Goal: Information Seeking & Learning: Learn about a topic

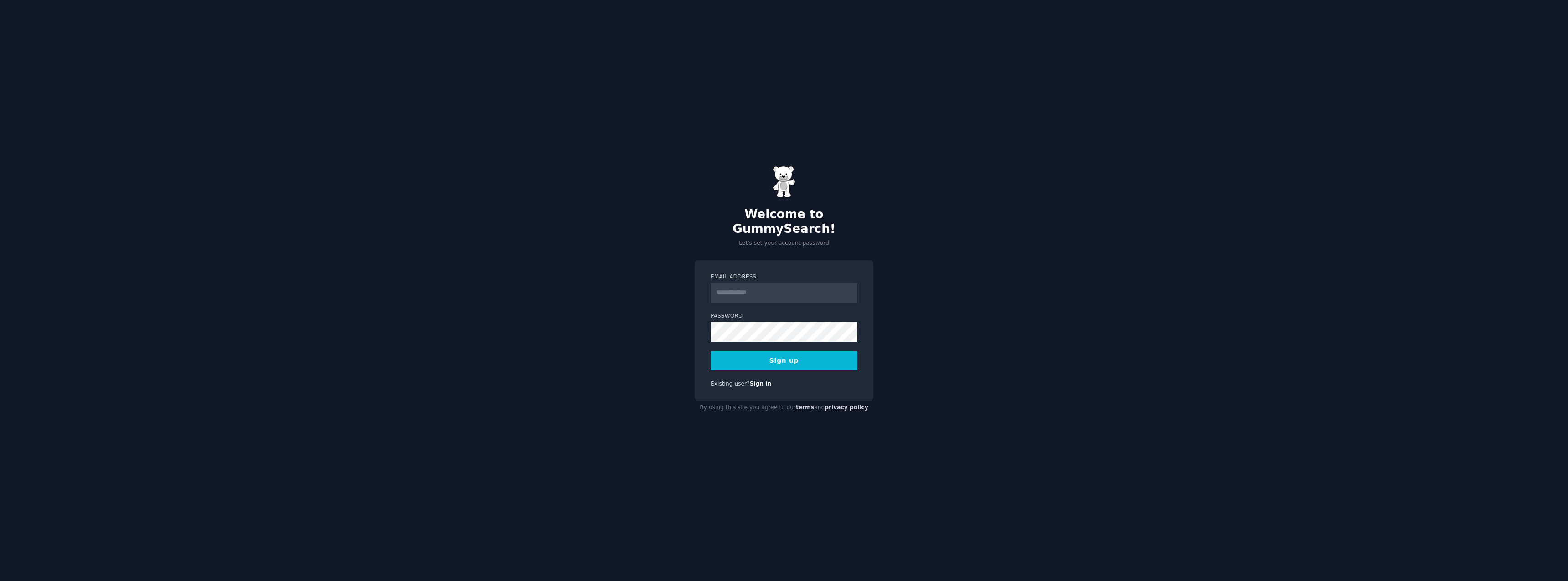
click at [737, 282] on input "Email Address" at bounding box center [783, 292] width 147 height 20
click at [716, 282] on input "Email Address" at bounding box center [783, 292] width 147 height 20
click at [649, 280] on div "Welcome to GummySearch! Let's set your account password Email Address Password …" at bounding box center [784, 290] width 1568 height 581
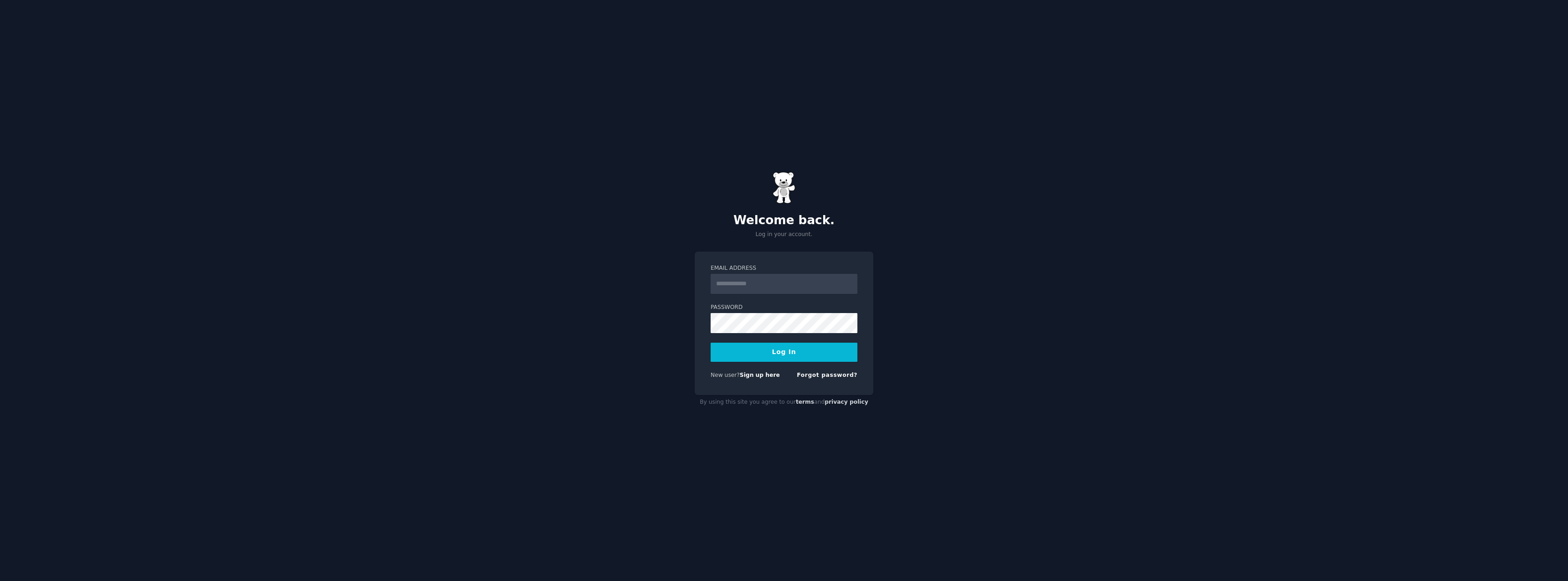
click at [735, 290] on input "Email Address" at bounding box center [783, 284] width 147 height 20
type input "**********"
click at [765, 377] on link "Sign up here" at bounding box center [760, 375] width 40 height 6
click at [823, 382] on div "Forgot password?" at bounding box center [827, 377] width 61 height 12
click at [823, 378] on link "Forgot password?" at bounding box center [827, 375] width 61 height 6
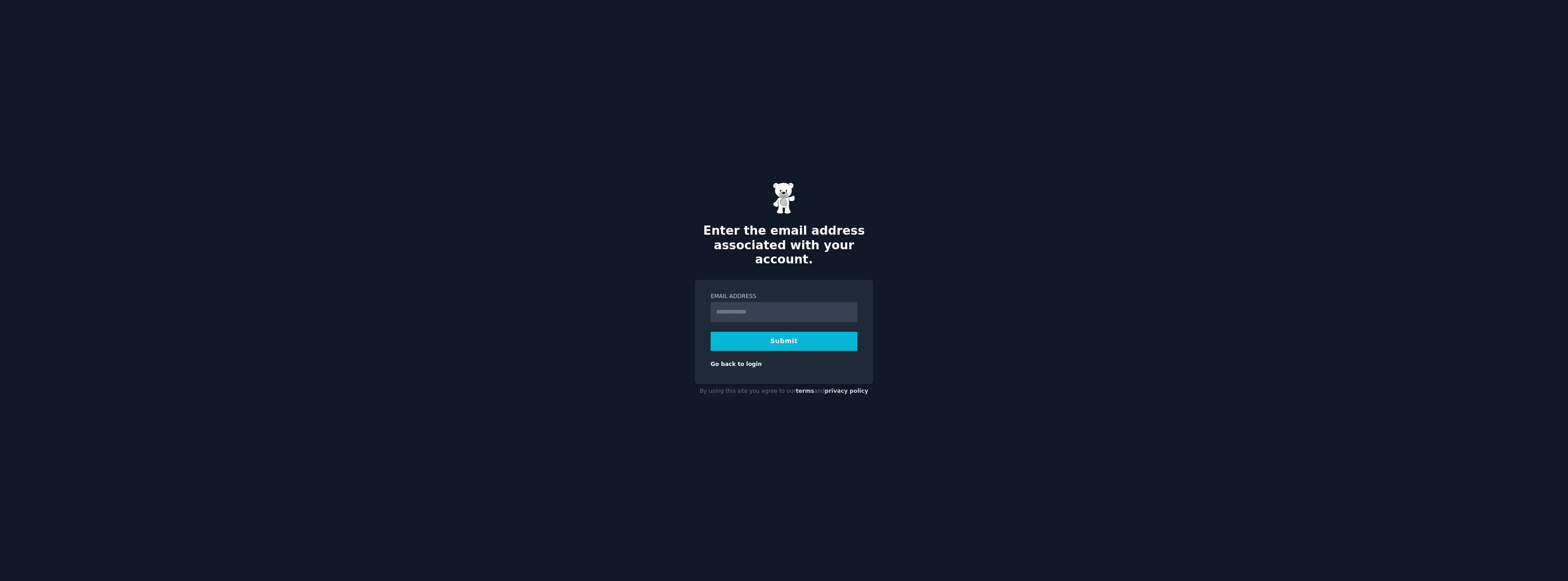
click at [753, 309] on input "Email Address" at bounding box center [783, 311] width 147 height 20
type input "**********"
click at [774, 336] on button "Submit" at bounding box center [783, 341] width 147 height 19
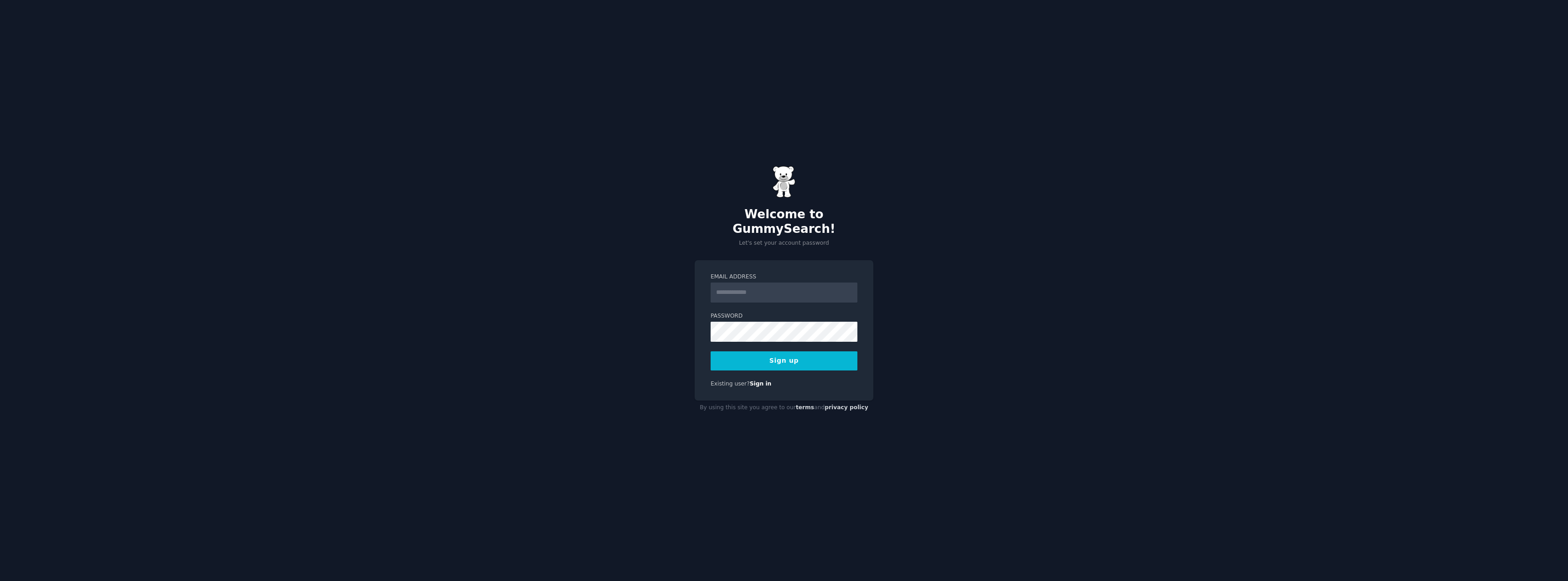
click at [756, 286] on input "Email Address" at bounding box center [783, 292] width 147 height 20
type input "**********"
click at [773, 351] on button "Sign up" at bounding box center [783, 360] width 147 height 19
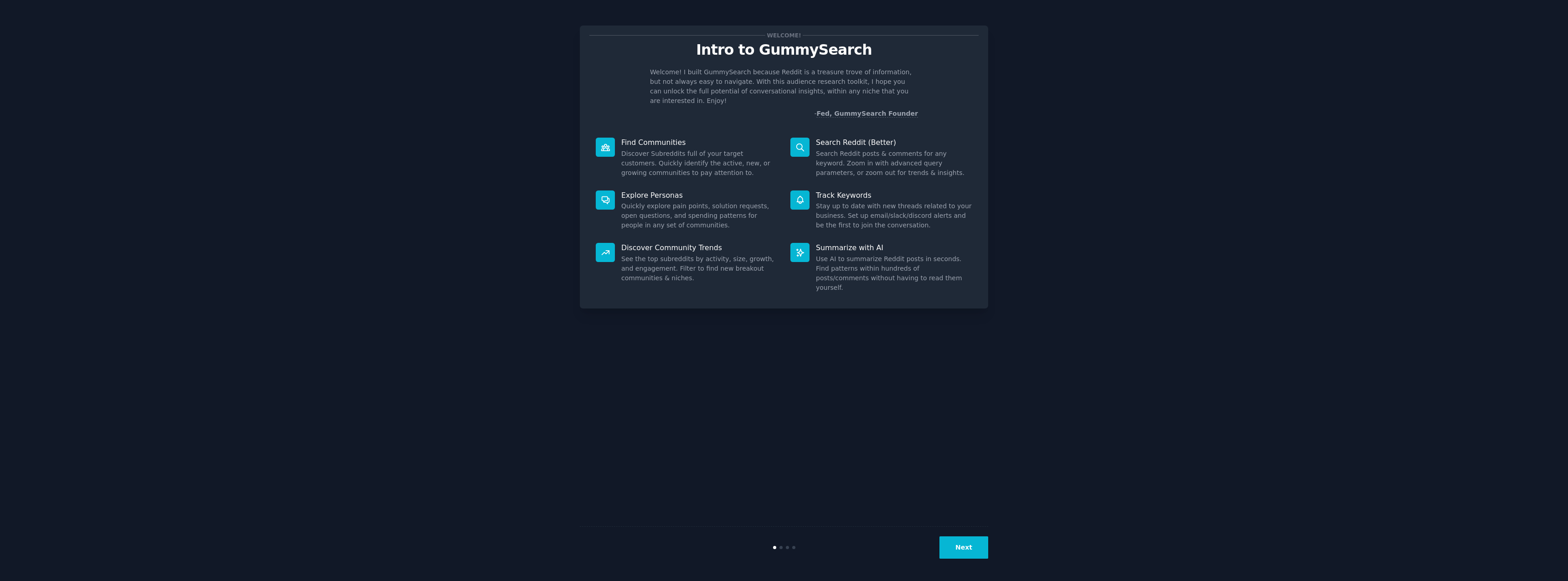
click at [961, 549] on button "Next" at bounding box center [964, 547] width 49 height 23
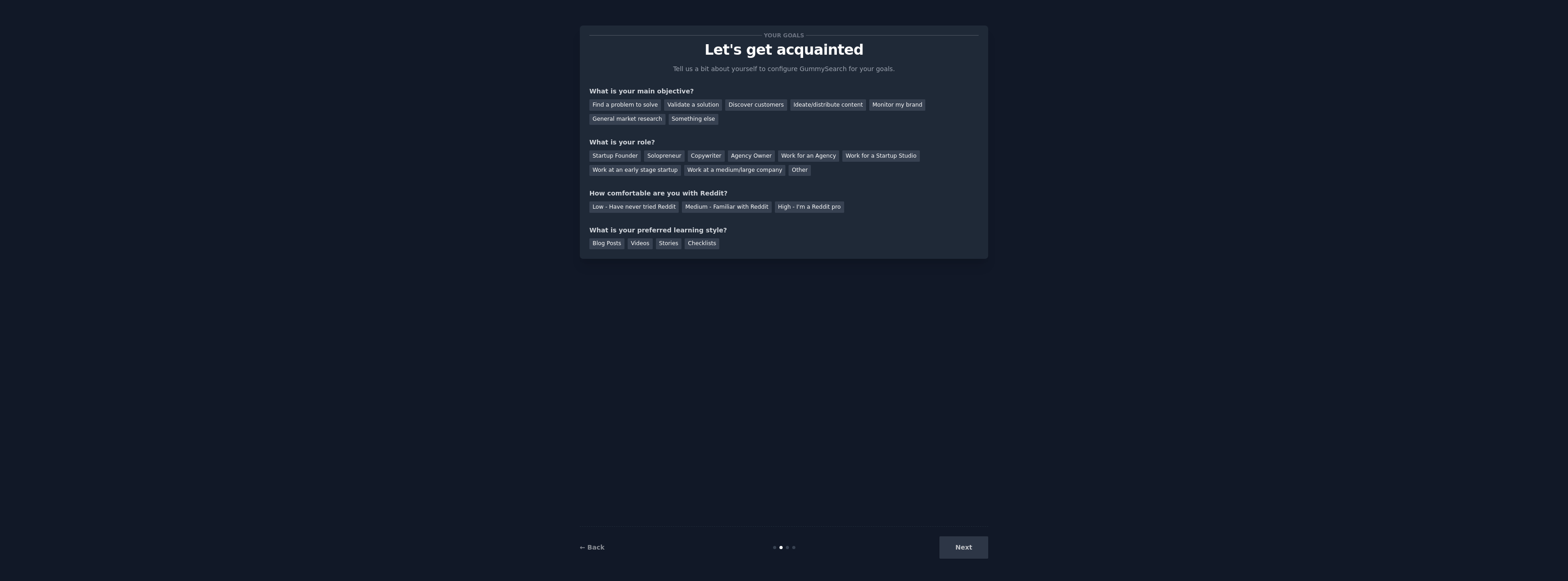
click at [964, 549] on div "Next" at bounding box center [920, 547] width 136 height 23
click at [967, 552] on div "Next" at bounding box center [920, 547] width 136 height 23
click at [967, 546] on div "Next" at bounding box center [920, 547] width 136 height 23
click at [641, 106] on div "Find a problem to solve" at bounding box center [625, 105] width 72 height 12
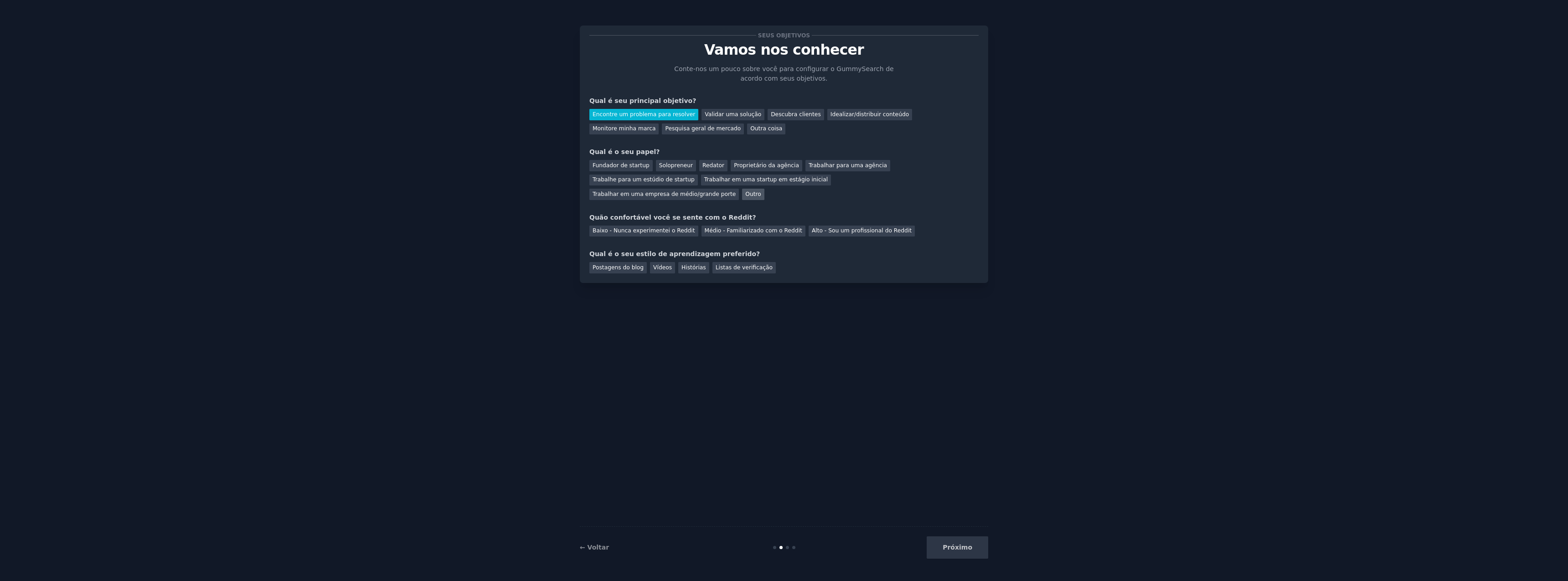
click at [742, 199] on div "Outro" at bounding box center [753, 194] width 22 height 12
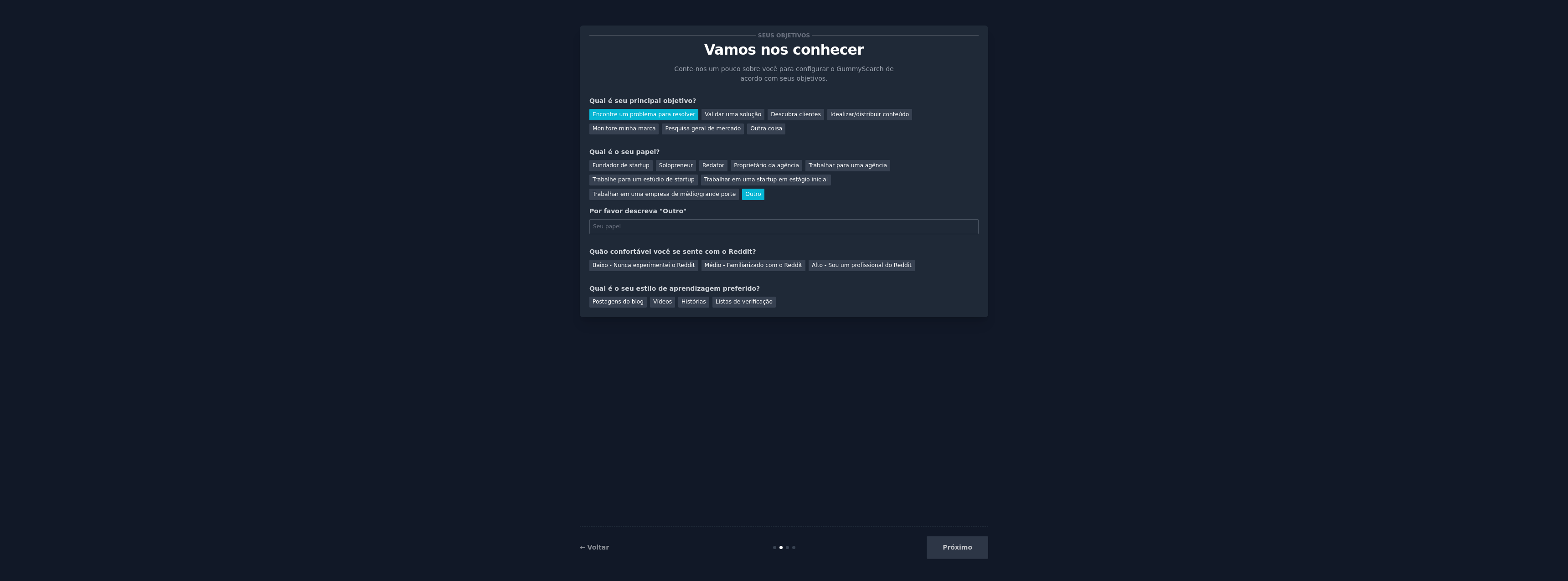
click at [677, 225] on input "text" at bounding box center [784, 226] width 390 height 15
type input "freelancer"
click at [656, 266] on font "Baixo - Nunca experimentei o Reddit" at bounding box center [643, 265] width 102 height 6
click at [621, 304] on font "Postagens do blog" at bounding box center [618, 301] width 51 height 6
click at [701, 302] on div "Histórias" at bounding box center [693, 302] width 31 height 12
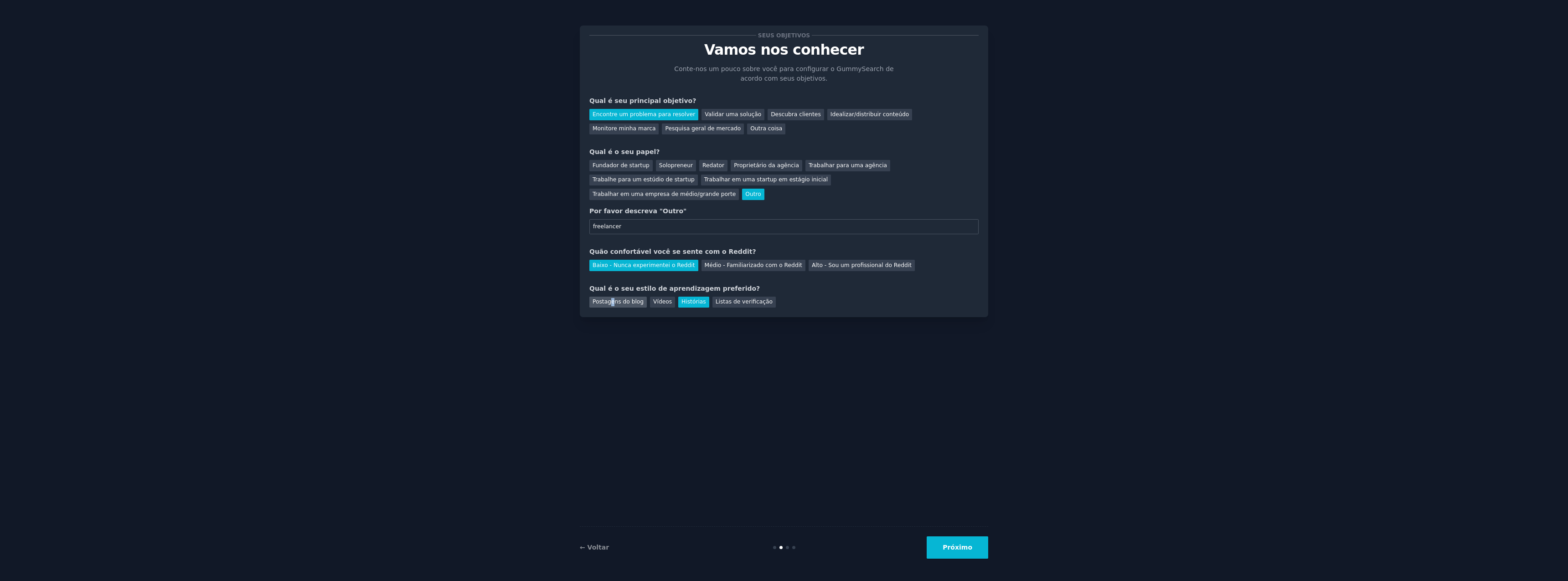
click at [612, 302] on font "Postagens do blog" at bounding box center [618, 301] width 51 height 6
click at [760, 342] on div "Seus objetivos Vamos nos conhecer Conte-nos um pouco sobre você para configurar…" at bounding box center [784, 290] width 408 height 555
click at [961, 550] on font "Próximo" at bounding box center [957, 547] width 30 height 7
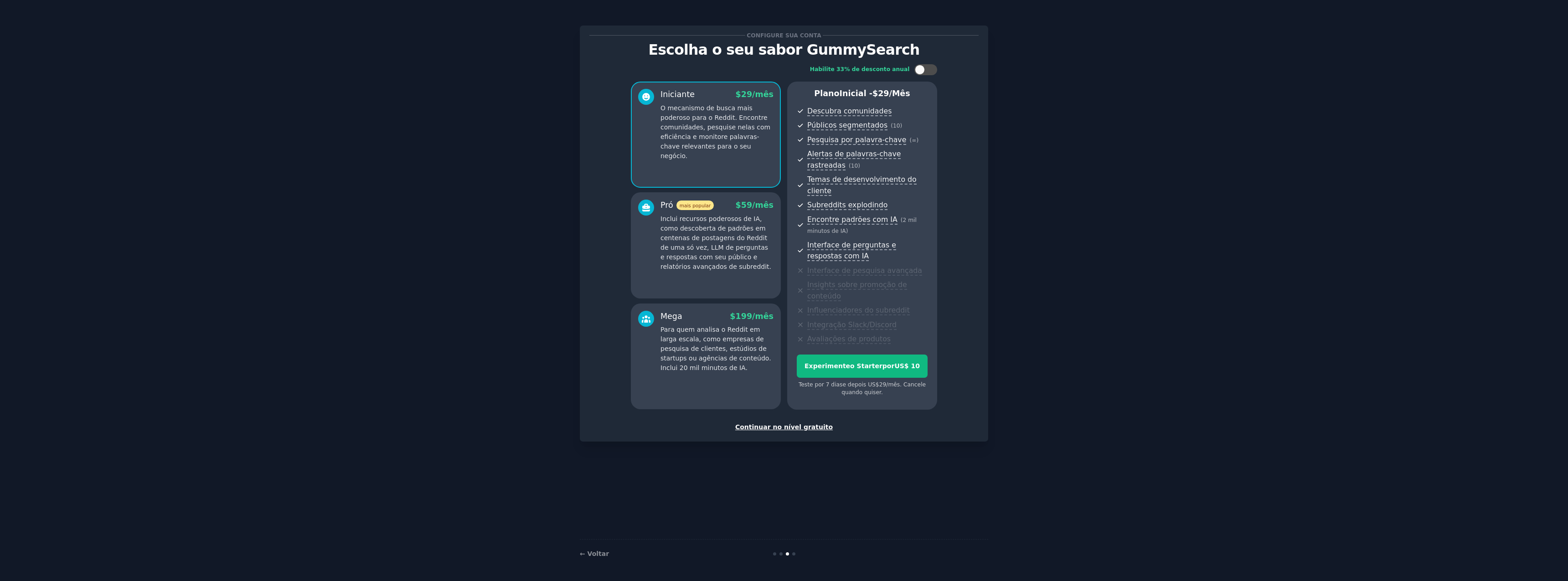
click at [782, 429] on font "Continuar no nível gratuito" at bounding box center [784, 427] width 97 height 7
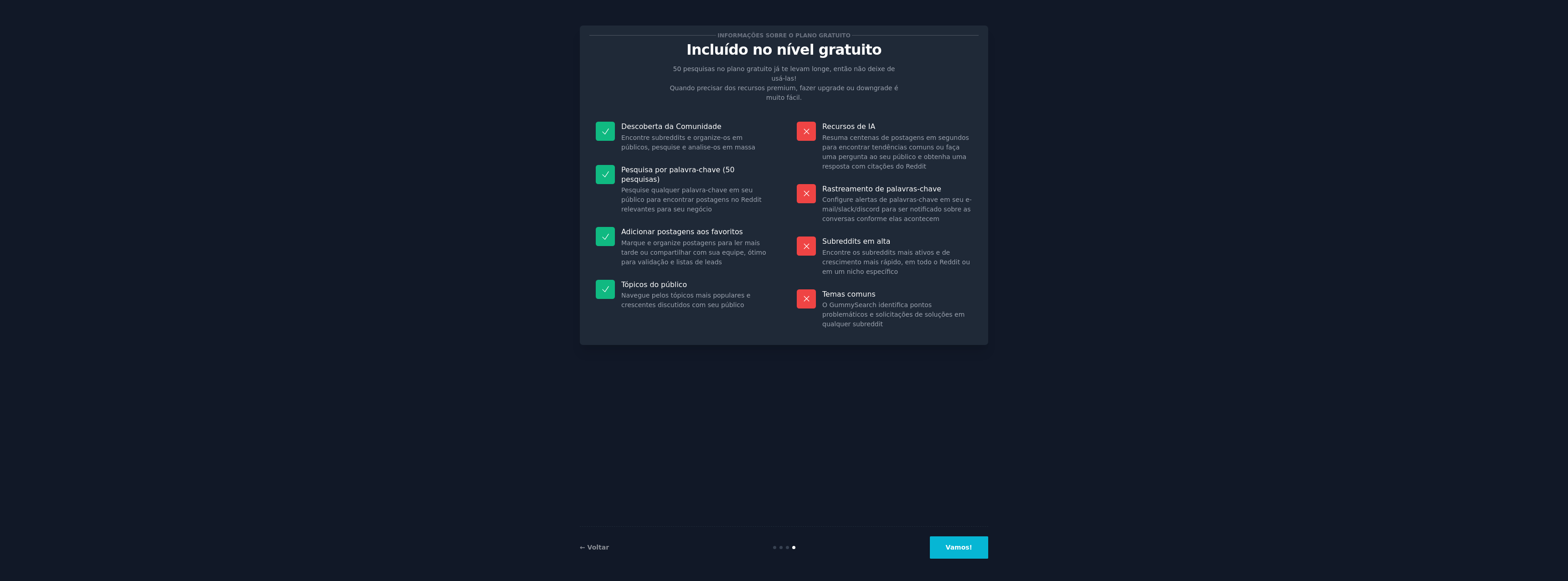
click at [952, 548] on font "Vamos!" at bounding box center [959, 547] width 26 height 7
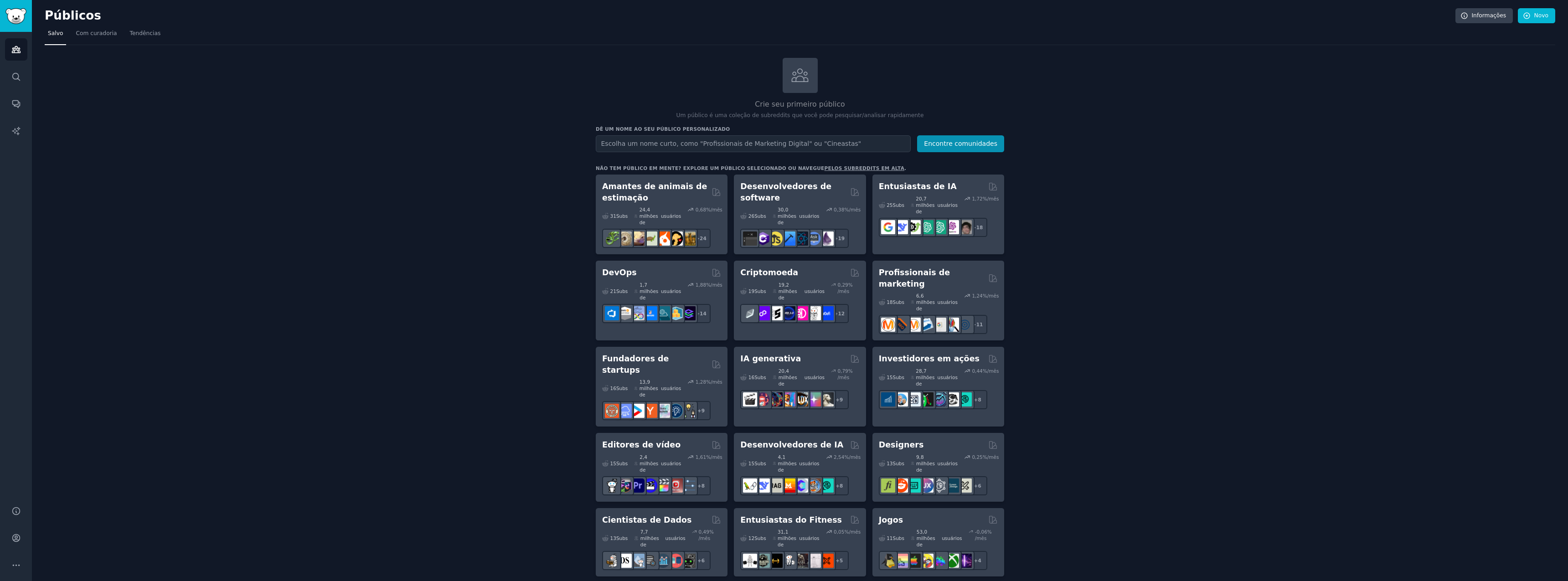
click at [696, 141] on input "text" at bounding box center [753, 144] width 315 height 17
click at [696, 144] on input "text" at bounding box center [753, 144] width 315 height 17
paste input "I hate"
type input "I hate Tinder"
click at [953, 147] on font "Encontre comunidades" at bounding box center [961, 144] width 74 height 7
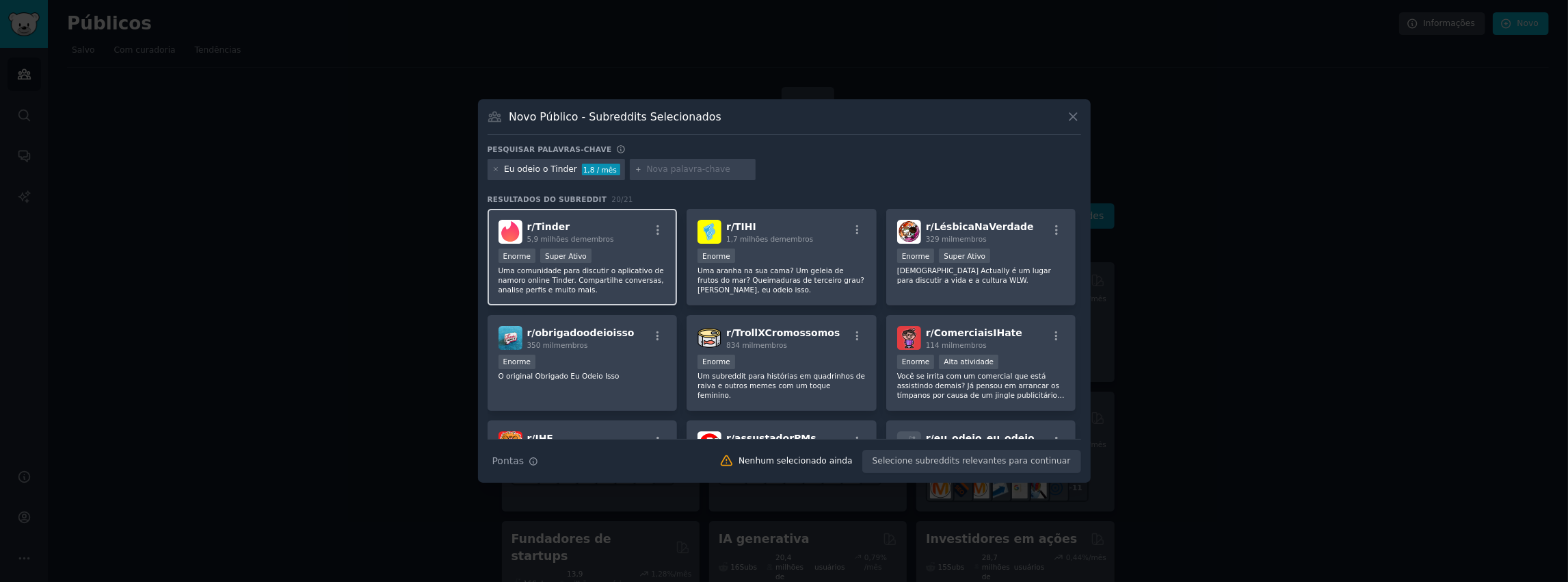
click at [612, 275] on font "Uma comunidade para discutir o aplicativo de namoro online Tinder. Compartilhe …" at bounding box center [581, 280] width 165 height 27
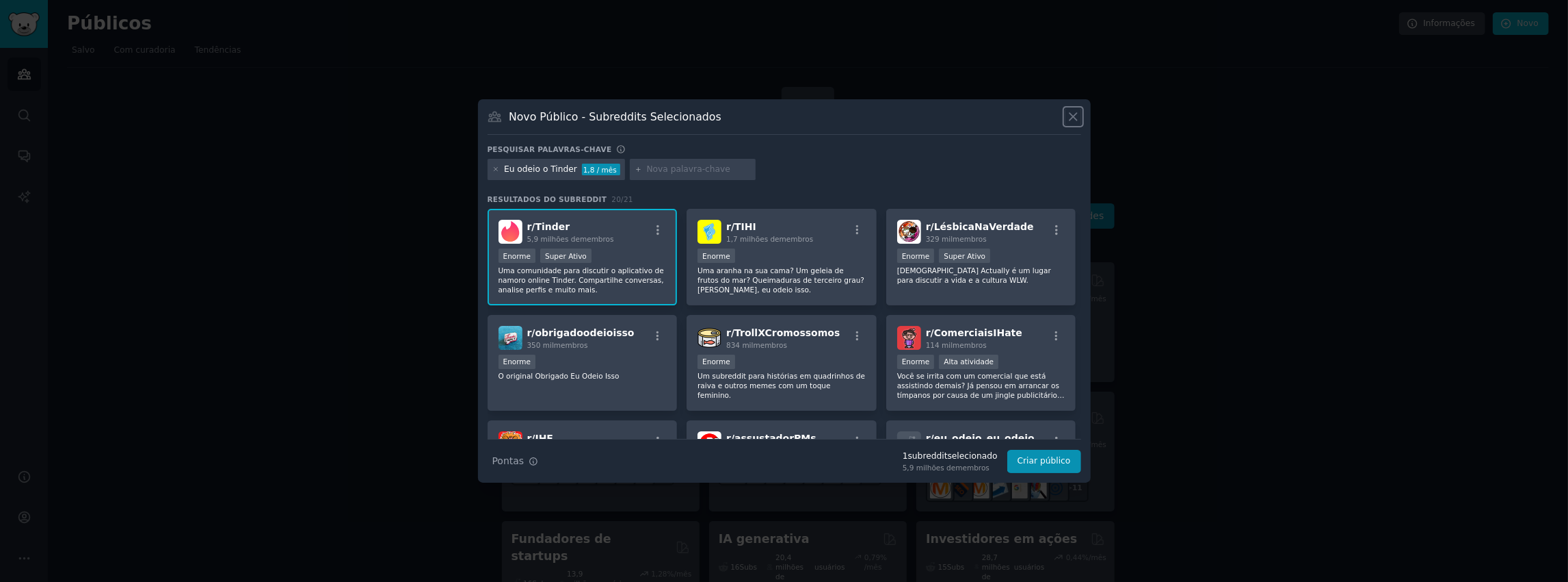
click at [1068, 111] on icon at bounding box center [1073, 117] width 15 height 15
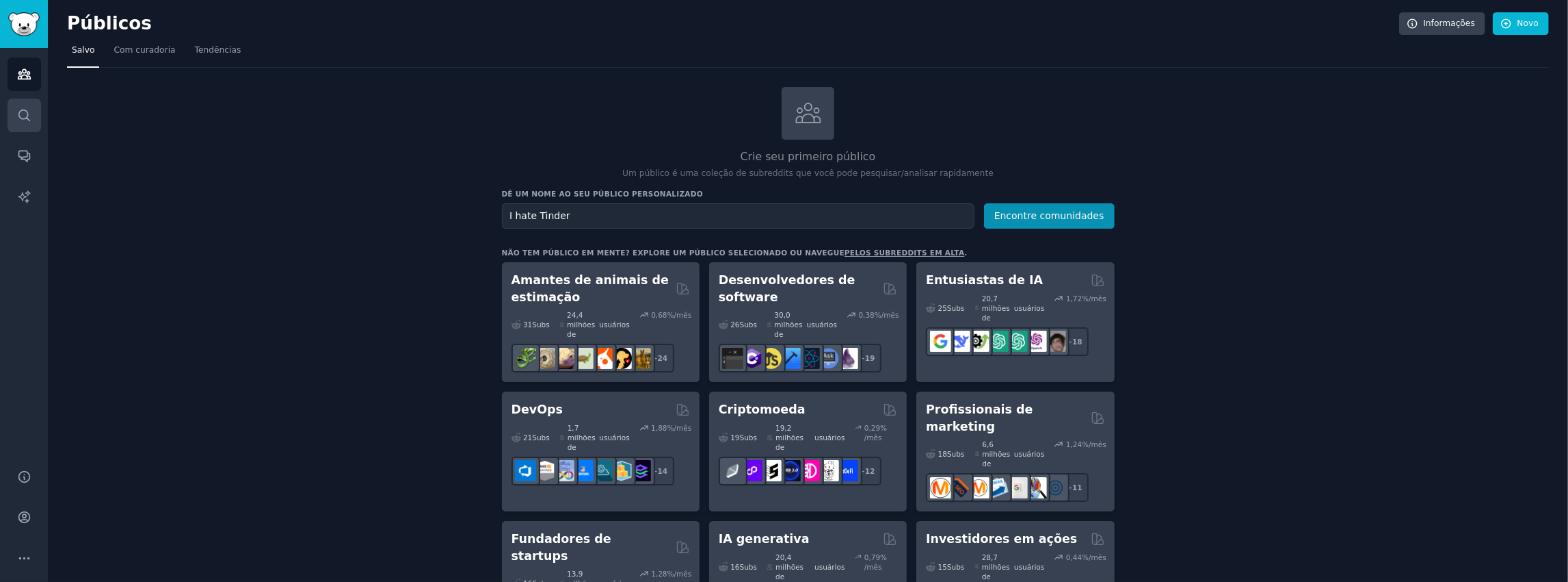
click at [21, 116] on icon "Barra lateral" at bounding box center [25, 115] width 15 height 15
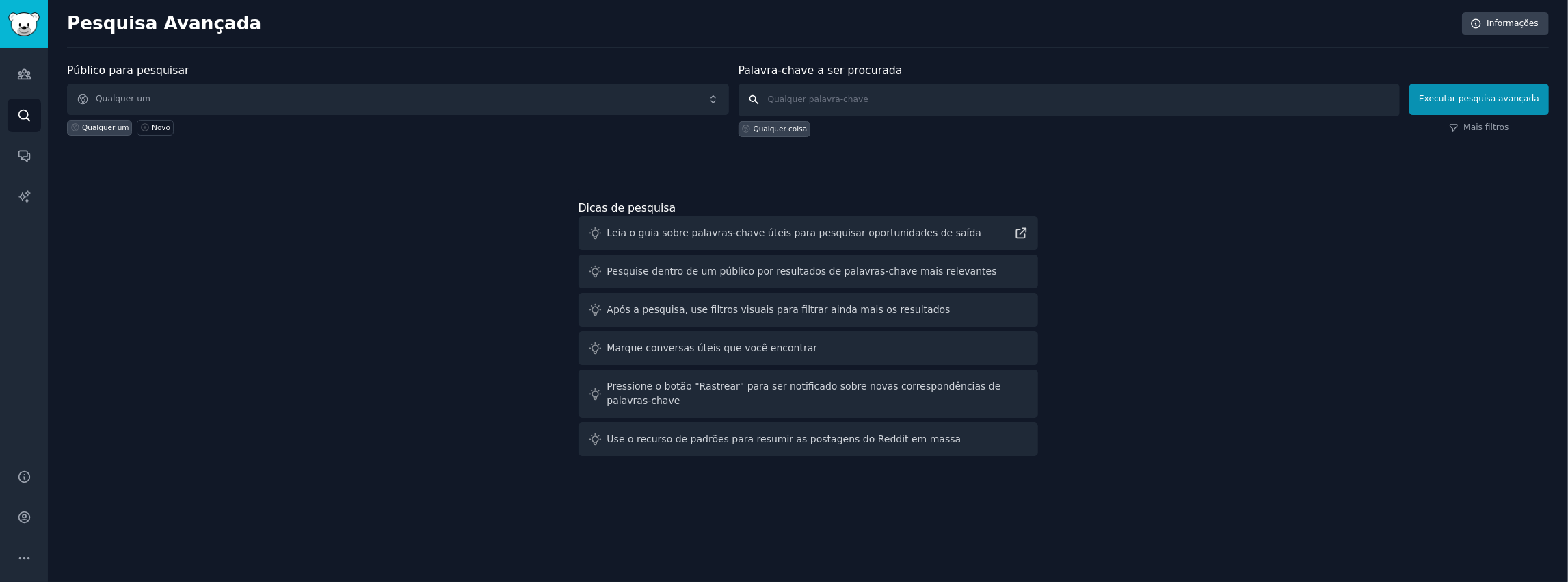
click at [843, 101] on input "text" at bounding box center [1069, 100] width 662 height 33
paste input "I hate"
type input "I hate Tinder"
click at [1434, 103] on font "Executar pesquisa avançada" at bounding box center [1479, 99] width 121 height 9
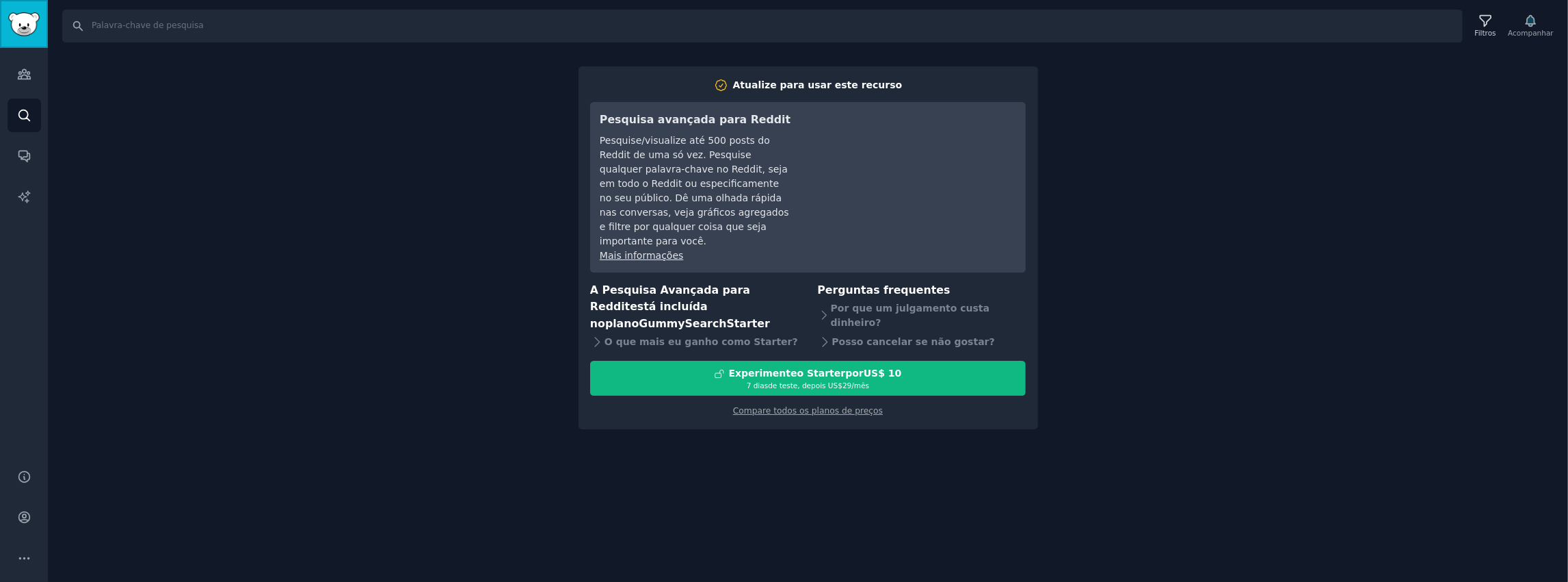
click at [28, 20] on img "Barra lateral" at bounding box center [24, 24] width 31 height 24
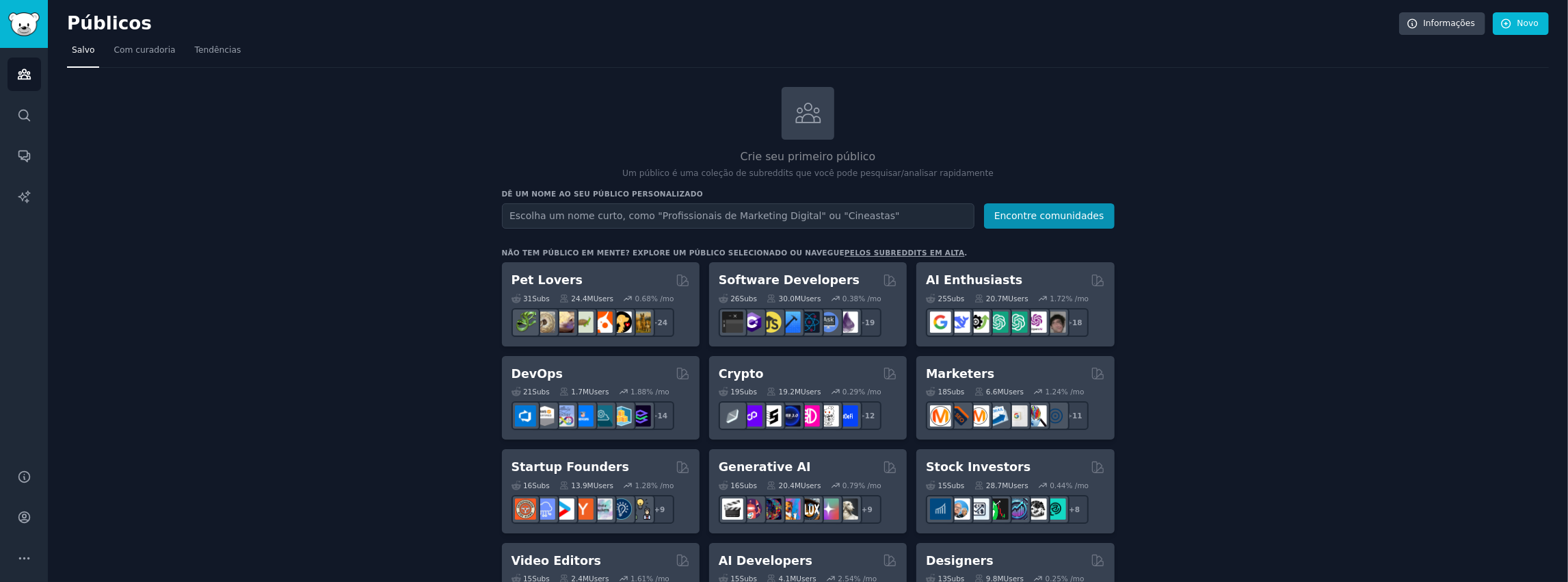
click at [734, 217] on input "text" at bounding box center [738, 216] width 472 height 26
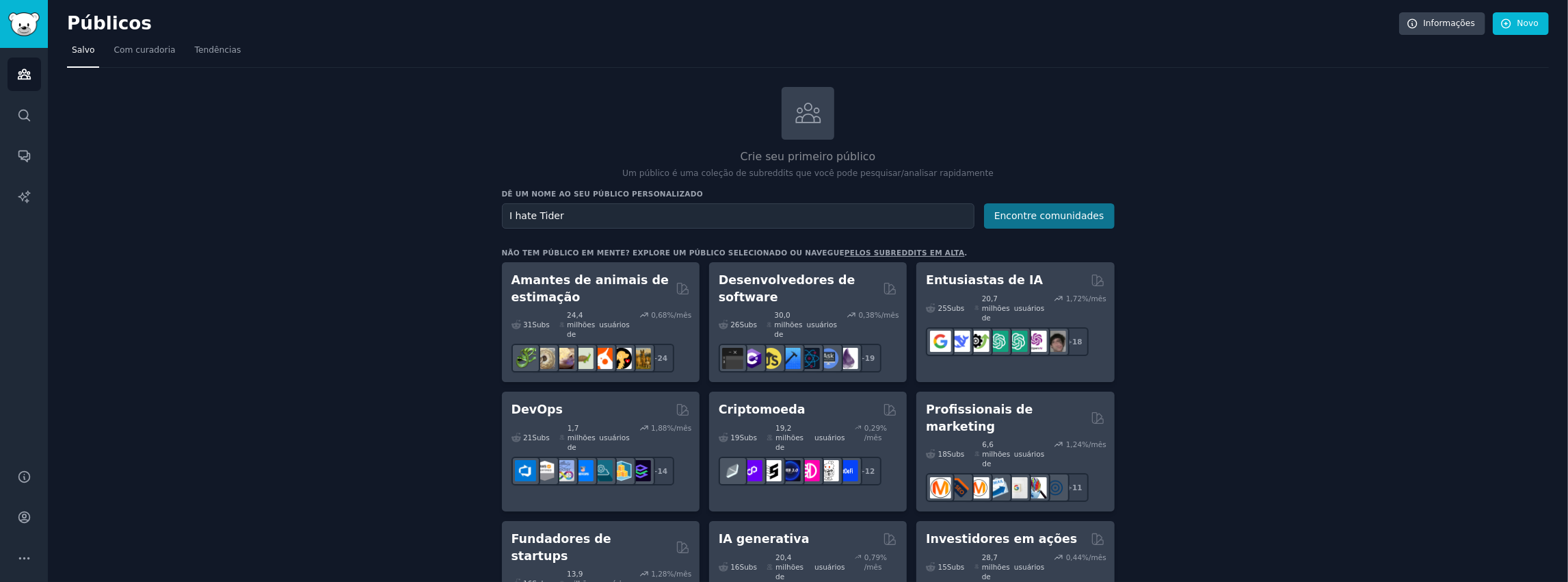
type input "I hate Tider"
click at [1039, 217] on font "Encontre comunidades" at bounding box center [1049, 216] width 110 height 11
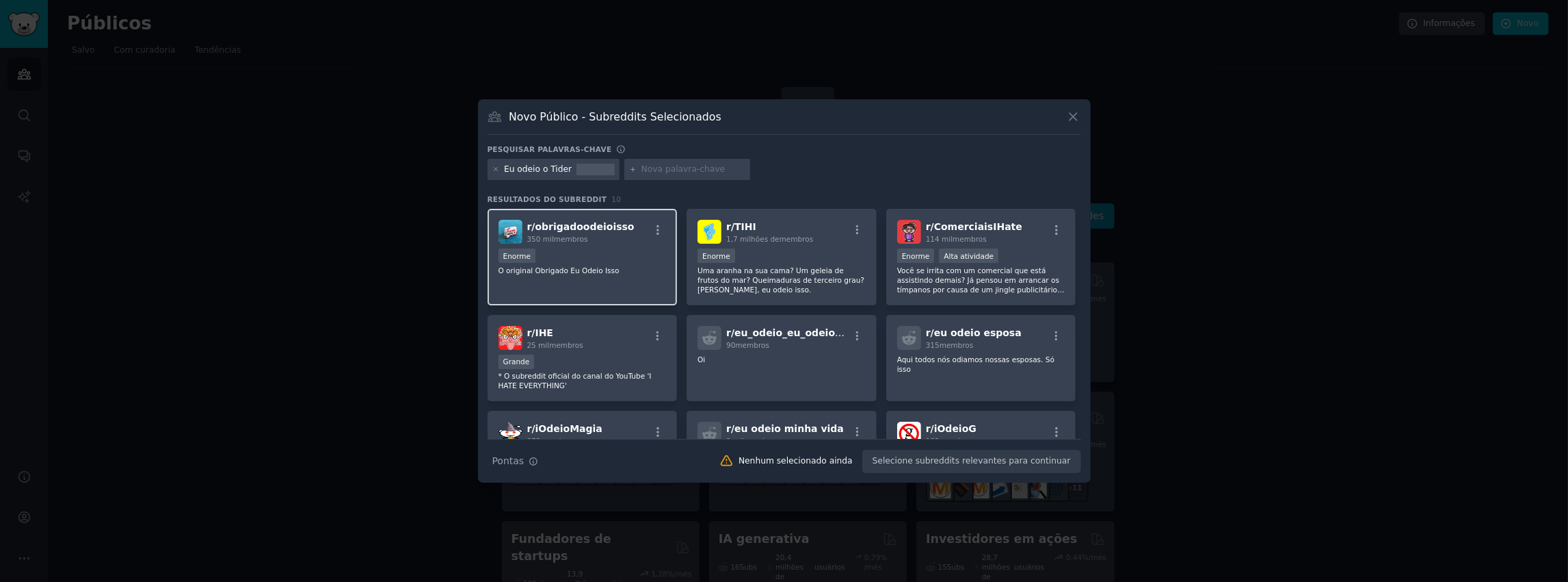
click at [595, 267] on font "O original Obrigado Eu Odeio Isso" at bounding box center [559, 270] width 121 height 8
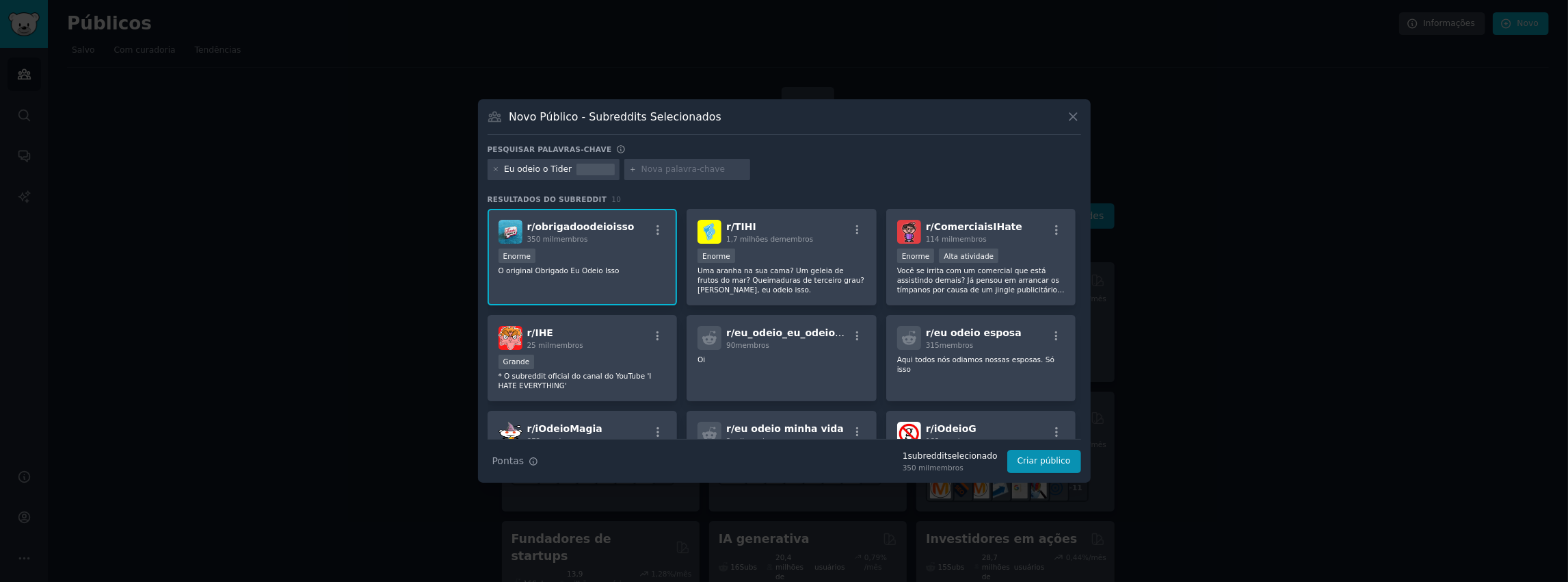
click at [591, 165] on div at bounding box center [595, 169] width 38 height 12
click at [1075, 119] on icon at bounding box center [1073, 117] width 7 height 7
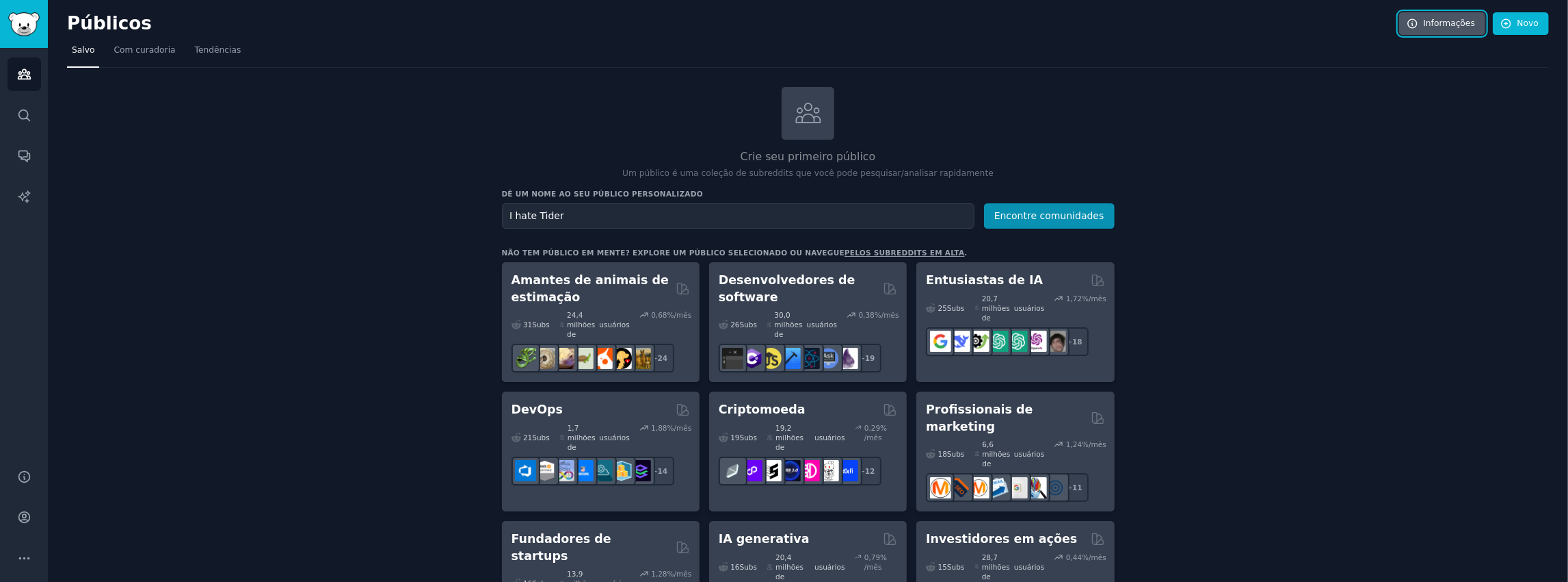
click at [1443, 20] on font "Informações" at bounding box center [1449, 23] width 52 height 9
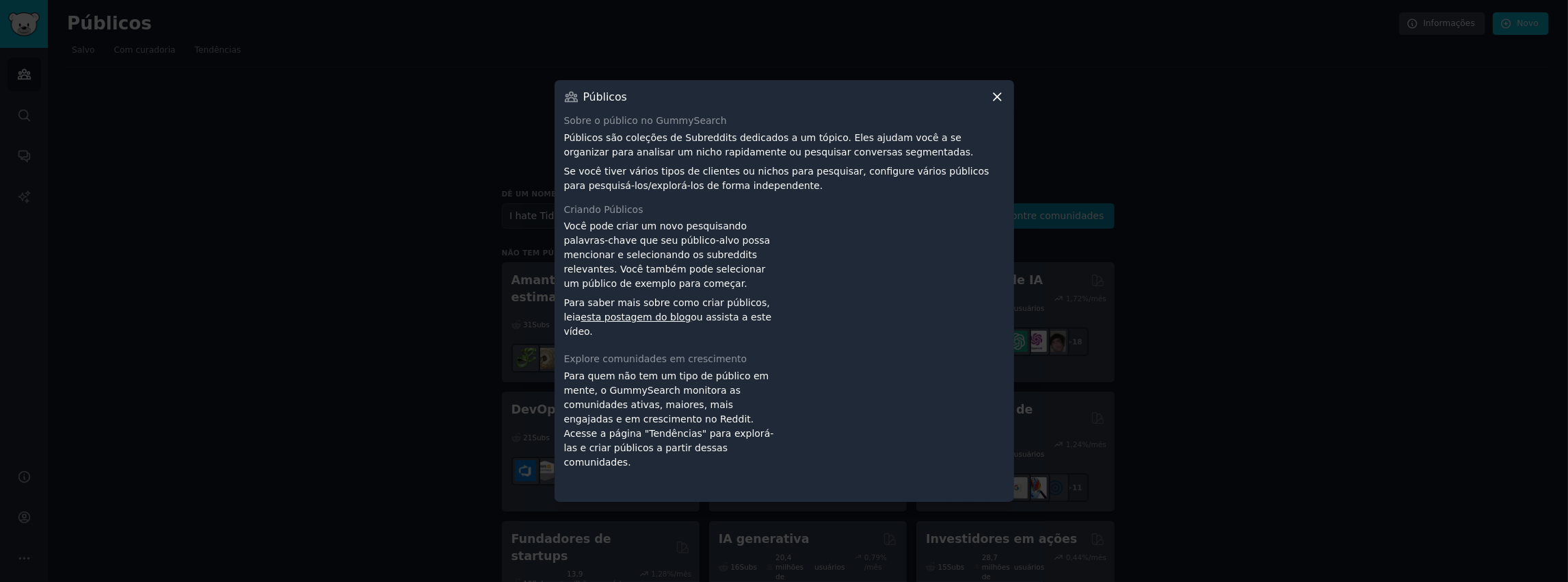
click at [1215, 123] on div at bounding box center [784, 291] width 1568 height 582
